Goal: Task Accomplishment & Management: Use online tool/utility

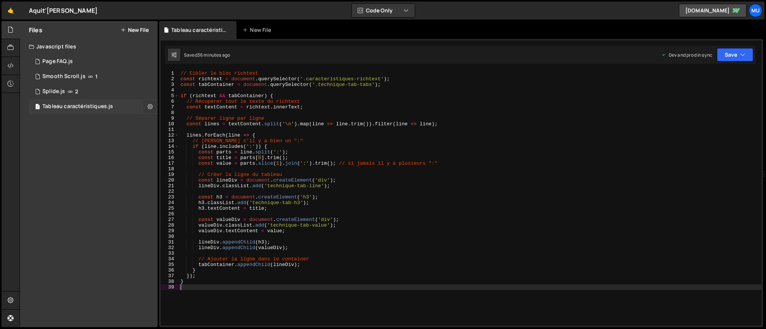
click at [149, 106] on icon at bounding box center [149, 106] width 5 height 7
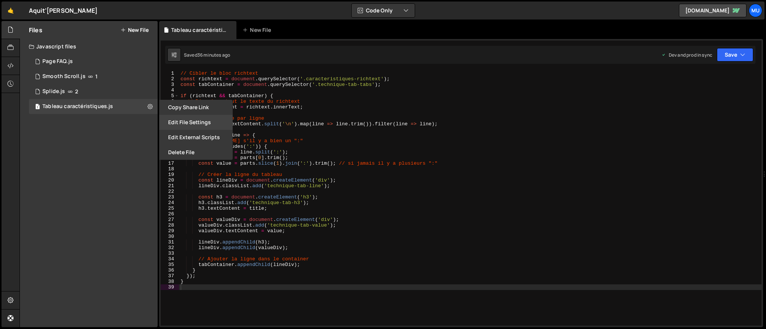
click at [193, 120] on button "Edit File Settings" at bounding box center [196, 122] width 74 height 15
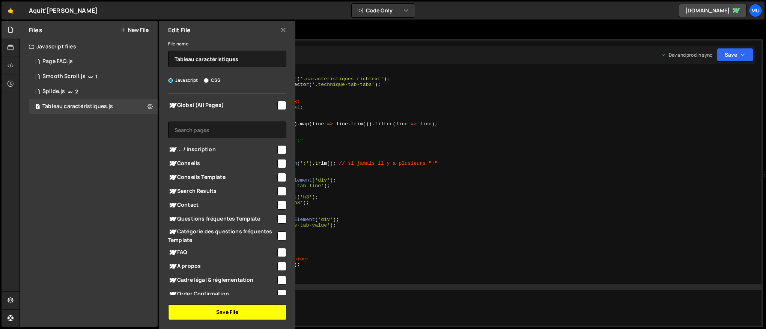
click at [244, 308] on button "Save File" at bounding box center [227, 312] width 118 height 16
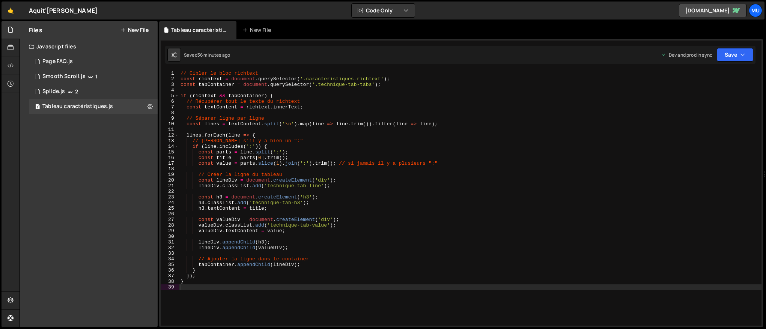
click at [377, 176] on div "// Cibler le bloc richtext const richtext = document . querySelector ( '.caract…" at bounding box center [470, 204] width 582 height 266
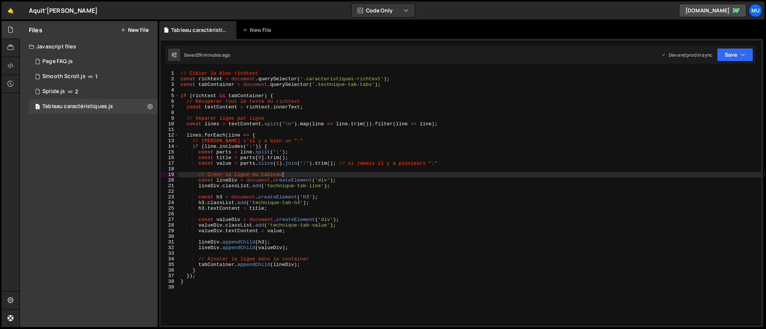
type textarea "}"
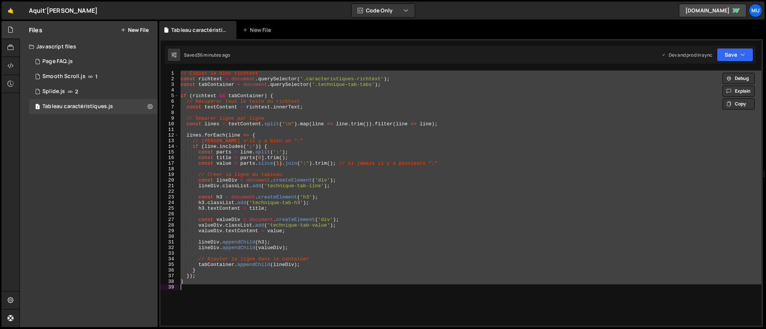
paste textarea
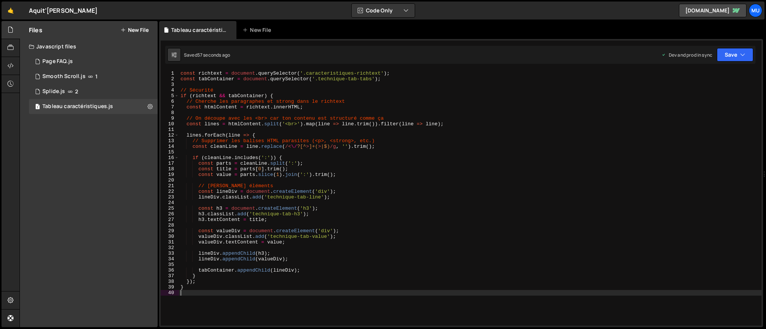
click at [313, 192] on div "const richtext = document . querySelector ( '.caracteristiques-richtext' ) ; co…" at bounding box center [470, 204] width 582 height 266
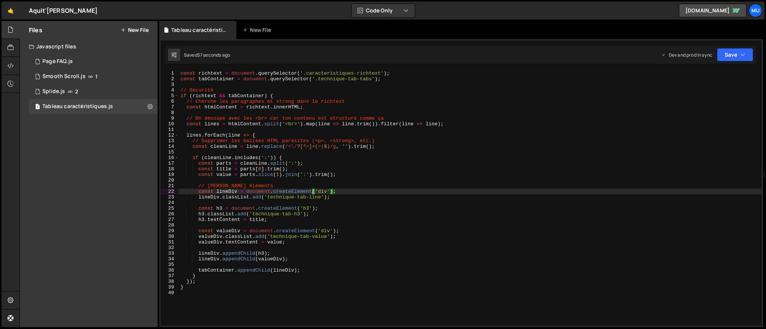
type textarea "}"
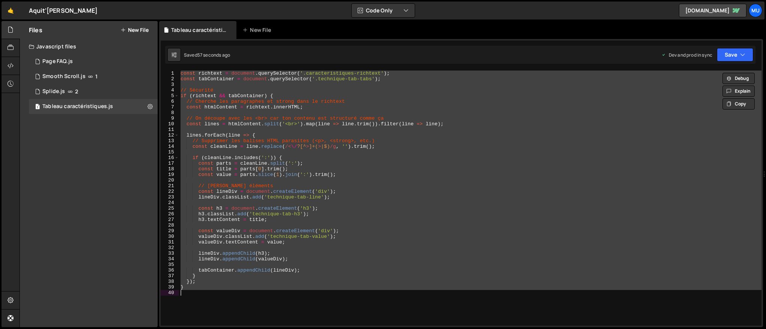
paste textarea
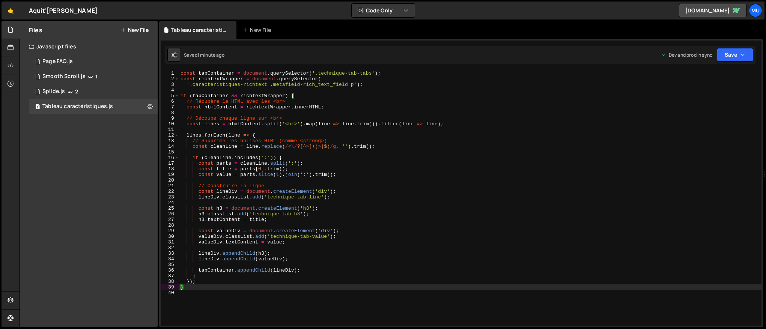
click at [307, 159] on div "const tabContainer = document . querySelector ( '.technique-tab-tabs' ) ; const…" at bounding box center [470, 204] width 582 height 266
type textarea "}"
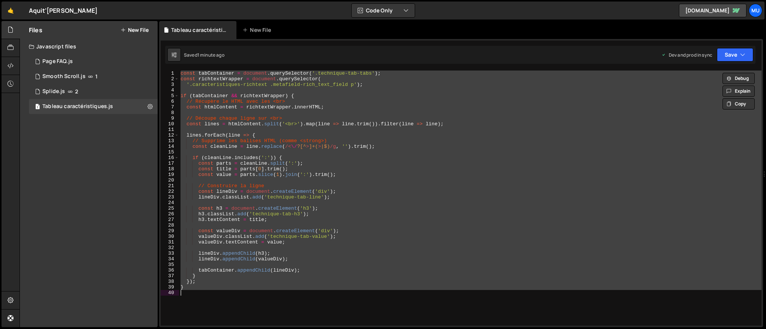
paste textarea
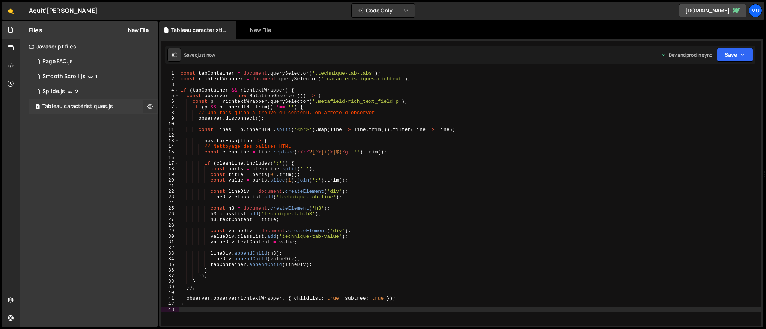
click at [152, 105] on icon at bounding box center [149, 106] width 5 height 7
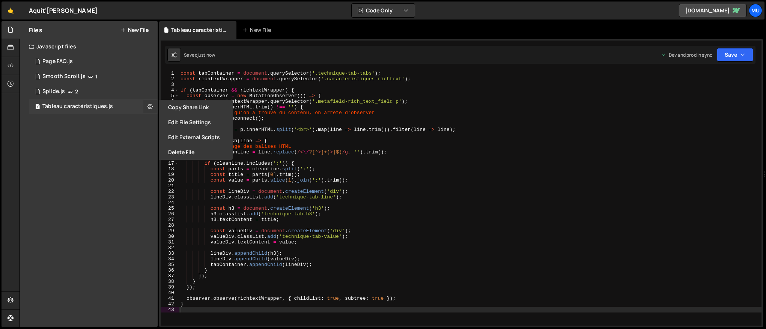
type input "Tableau caractéristiques"
radio input "true"
click at [199, 119] on button "Edit File Settings" at bounding box center [196, 122] width 74 height 15
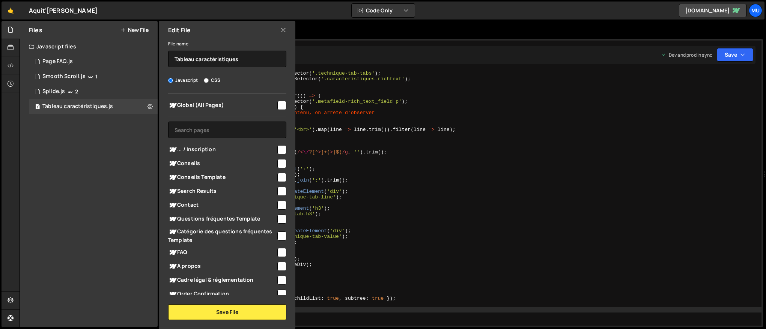
checkbox input "false"
click at [262, 311] on button "Save File" at bounding box center [227, 312] width 118 height 16
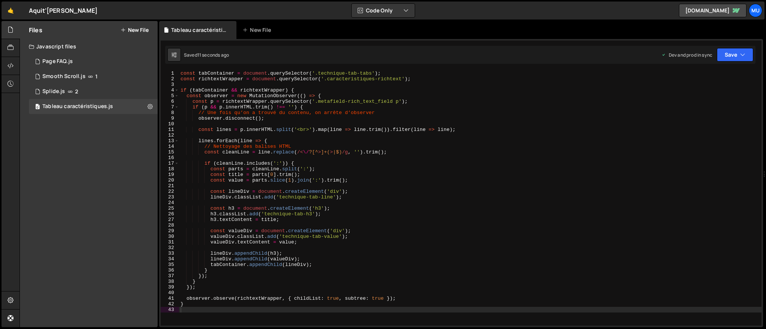
click at [436, 136] on div "const tabContainer = document . querySelector ( '.technique-tab-tabs' ) ; const…" at bounding box center [470, 204] width 582 height 266
